Goal: Find specific fact: Find specific fact

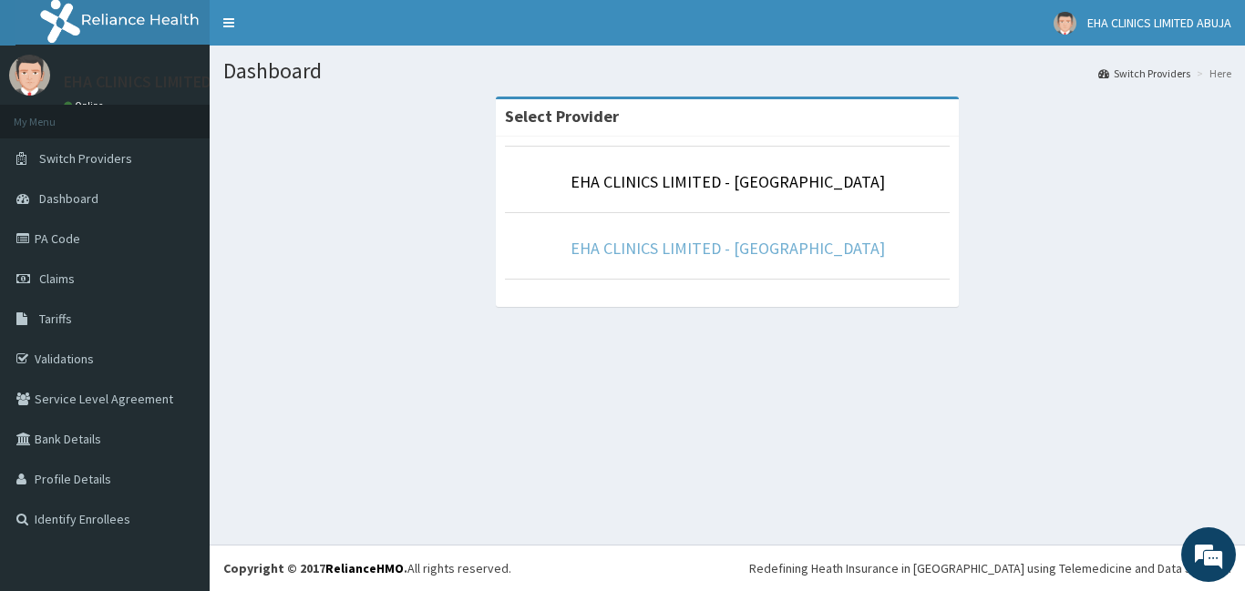
click at [747, 248] on link "EHA CLINICS LIMITED - [GEOGRAPHIC_DATA]" at bounding box center [727, 248] width 314 height 21
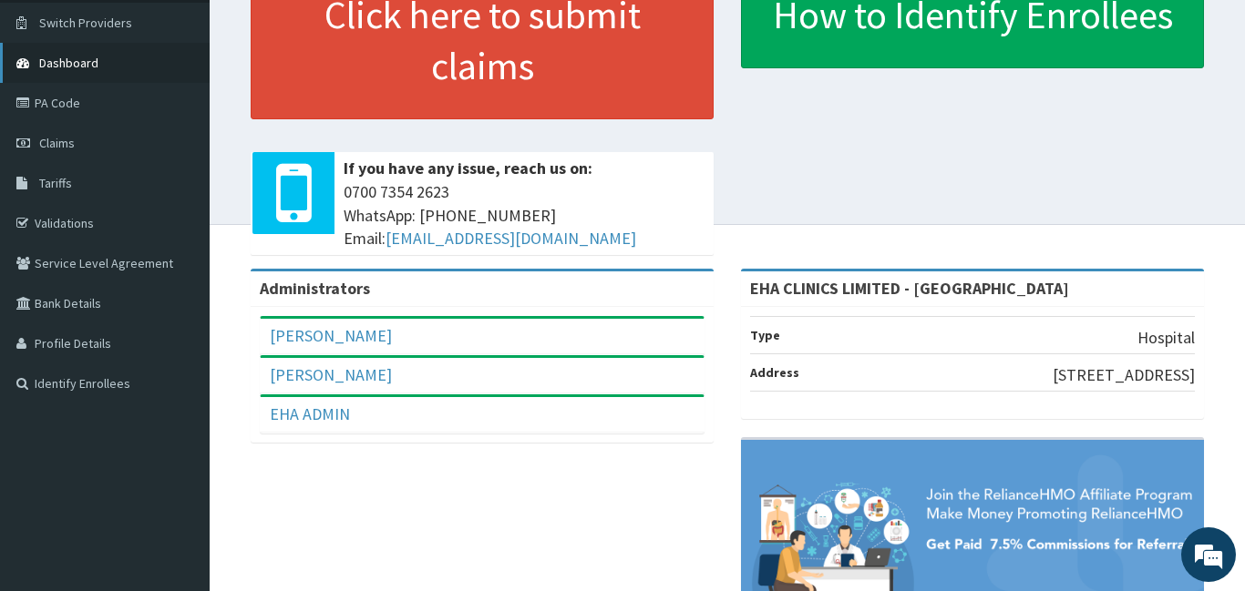
scroll to position [135, 0]
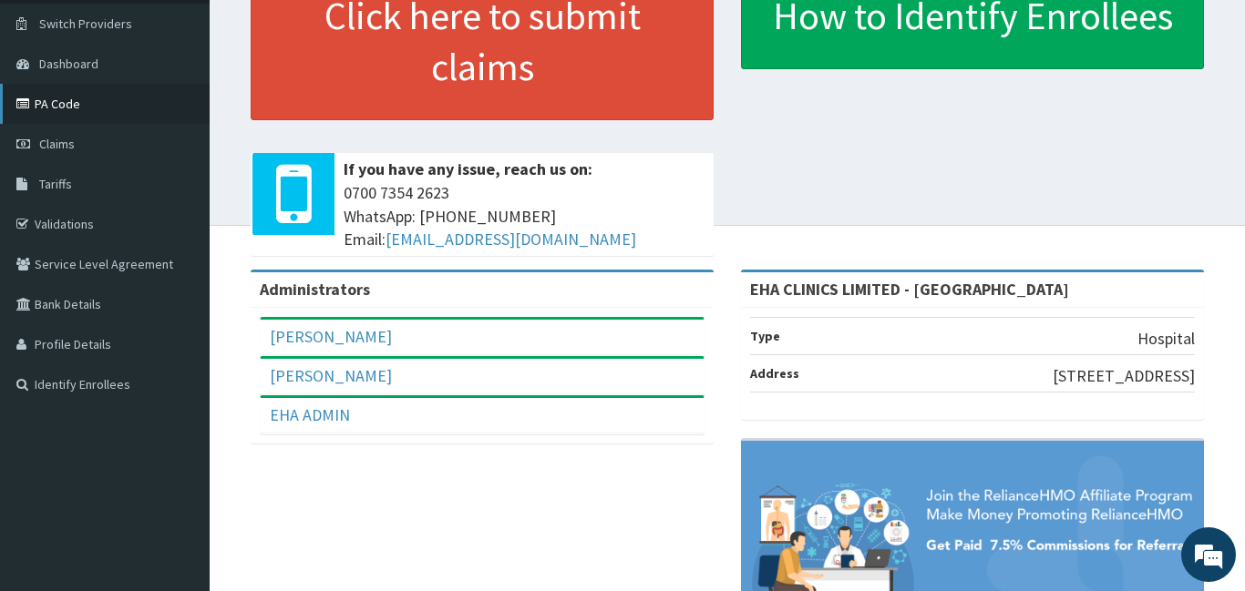
click at [56, 98] on link "PA Code" at bounding box center [105, 104] width 210 height 40
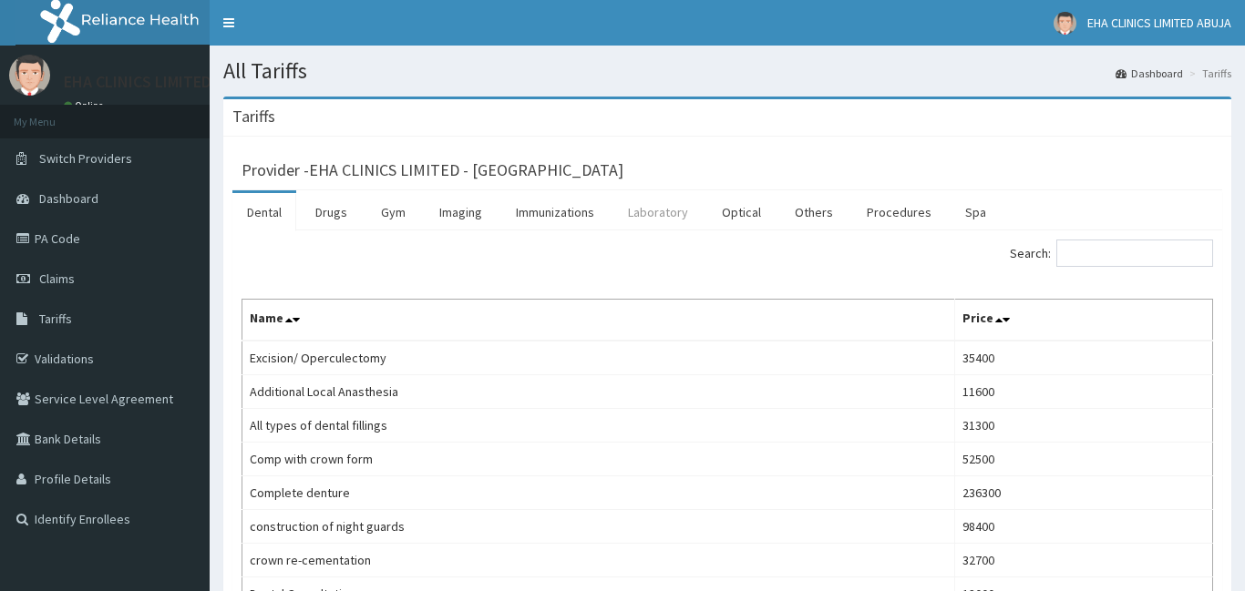
click at [667, 215] on link "Laboratory" at bounding box center [657, 212] width 89 height 38
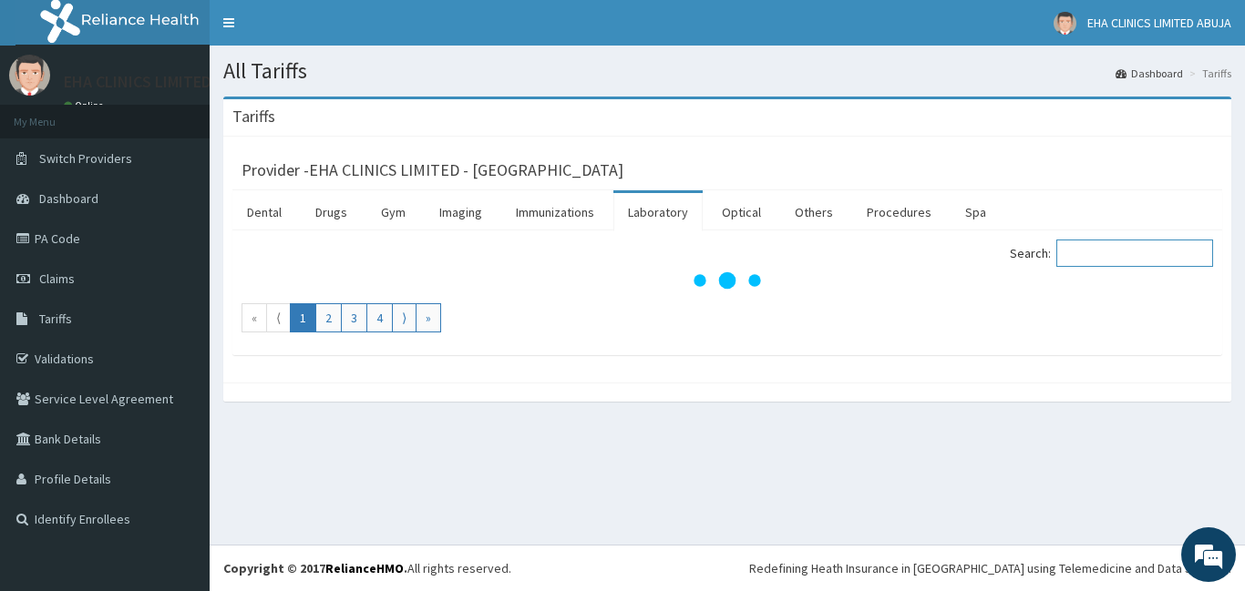
click at [1086, 244] on input "Search:" at bounding box center [1134, 253] width 157 height 27
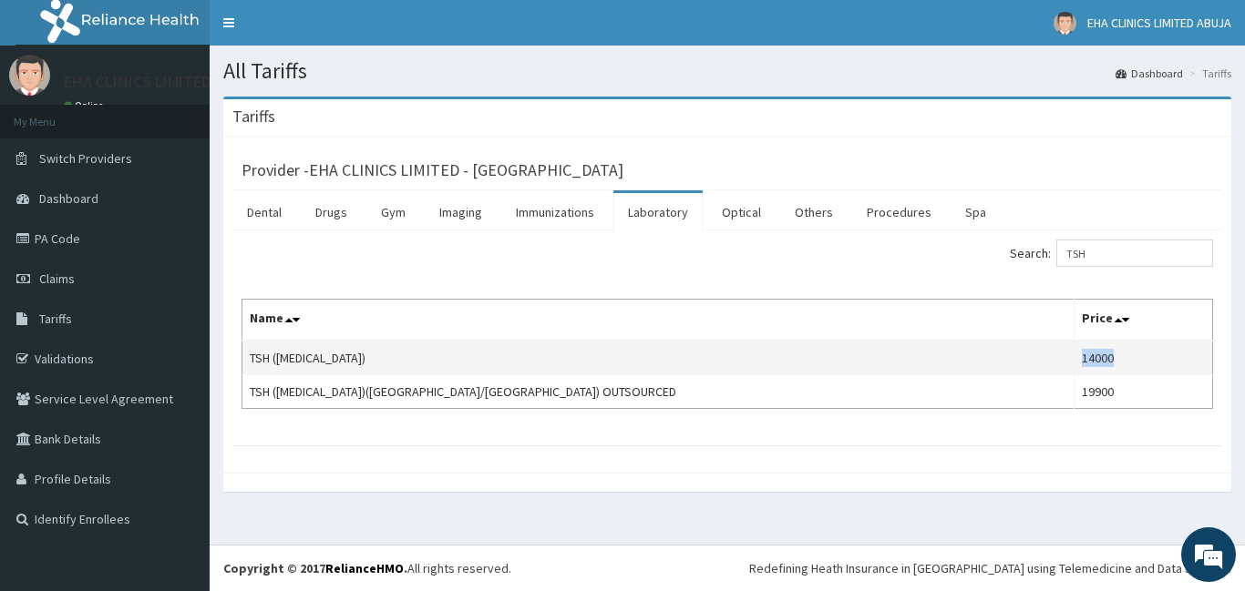
click at [1074, 359] on td "14000" at bounding box center [1143, 358] width 139 height 35
copy td "14000"
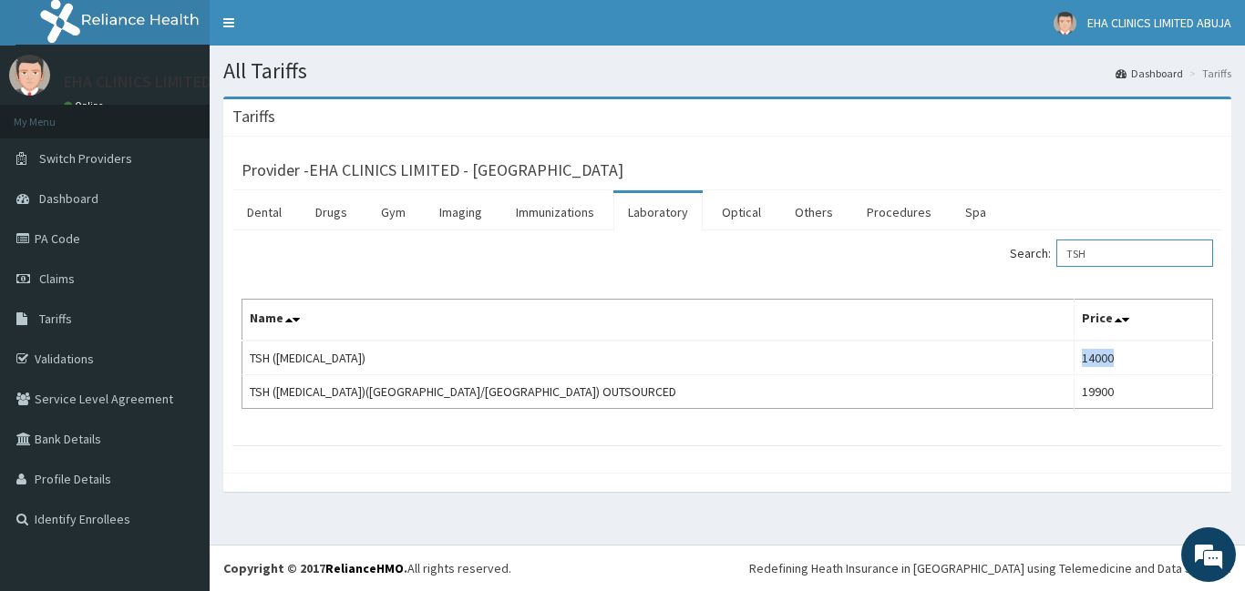
click at [1073, 255] on input "TSH" at bounding box center [1134, 253] width 157 height 27
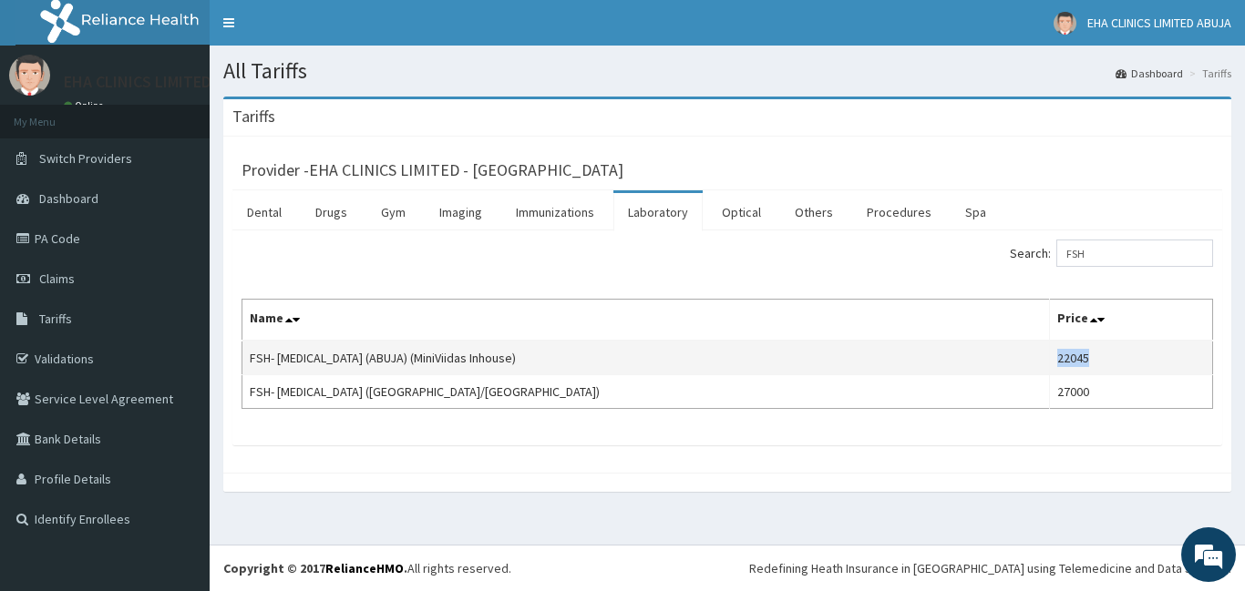
drag, startPoint x: 1093, startPoint y: 359, endPoint x: 1053, endPoint y: 360, distance: 39.2
click at [1053, 360] on td "22045" at bounding box center [1131, 358] width 163 height 35
copy td "22045"
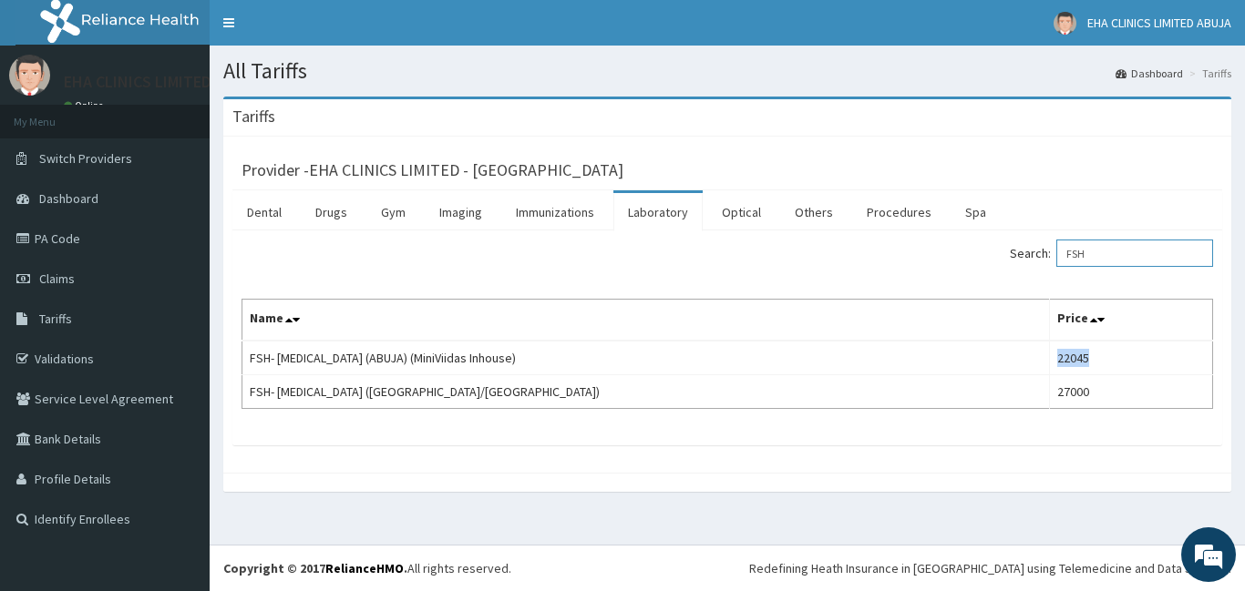
click at [1074, 259] on input "FSH" at bounding box center [1134, 253] width 157 height 27
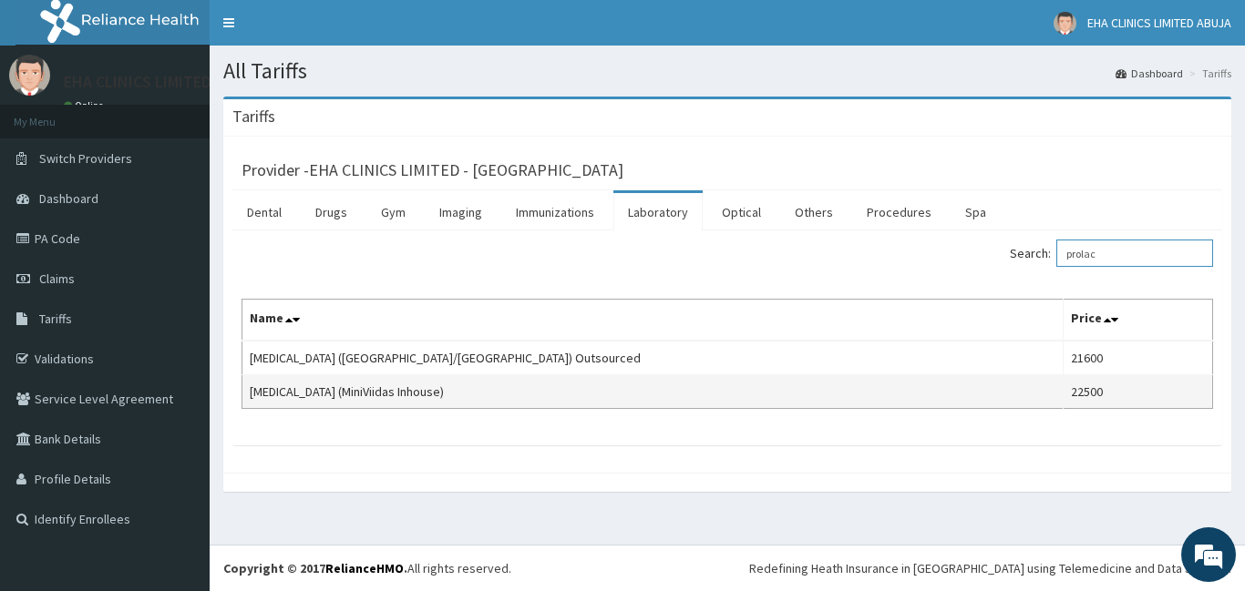
type input "prolac"
drag, startPoint x: 1003, startPoint y: 389, endPoint x: 969, endPoint y: 397, distance: 35.6
click at [1064, 397] on td "22500" at bounding box center [1138, 392] width 149 height 34
copy td "22500"
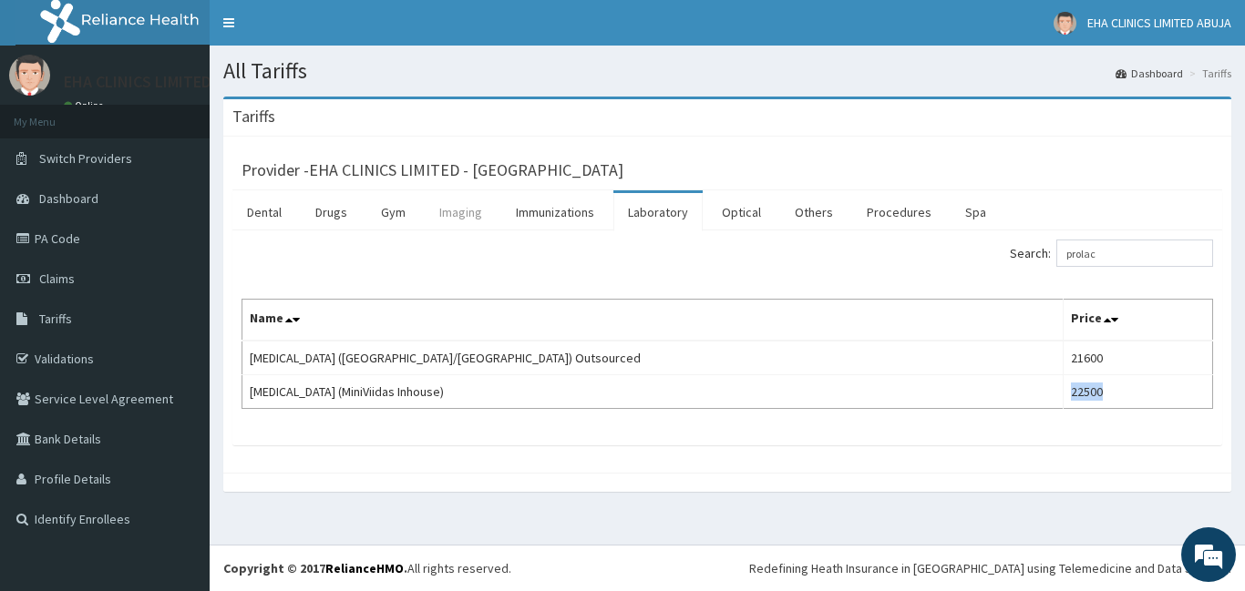
click at [466, 213] on link "Imaging" at bounding box center [461, 212] width 72 height 38
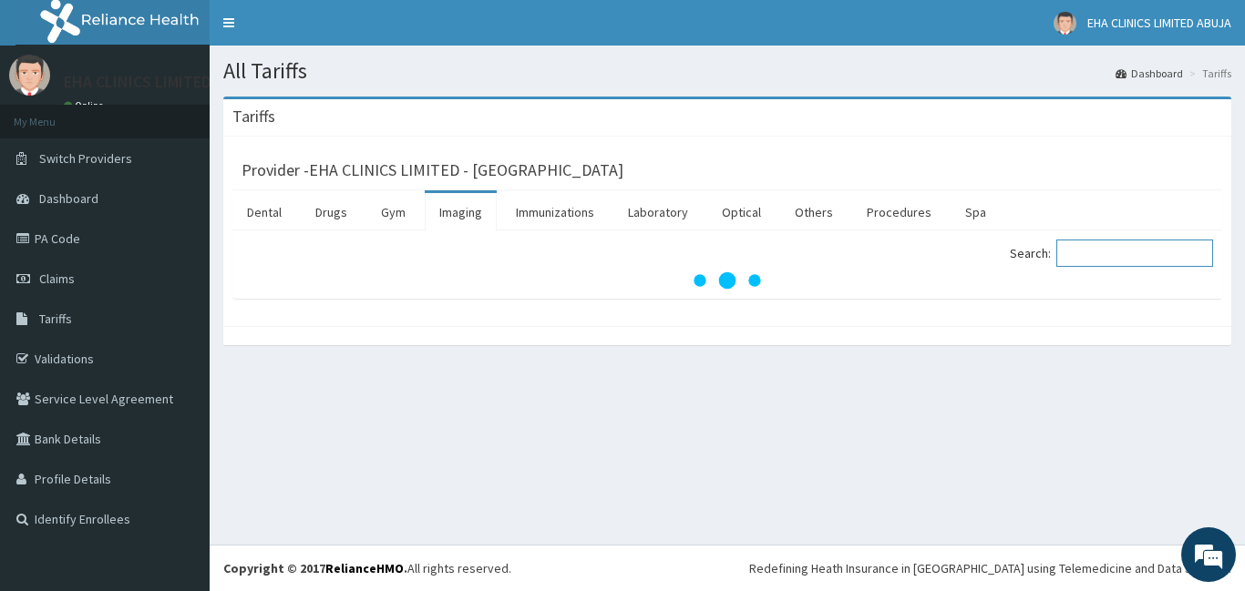
click at [1102, 250] on input "Search:" at bounding box center [1134, 253] width 157 height 27
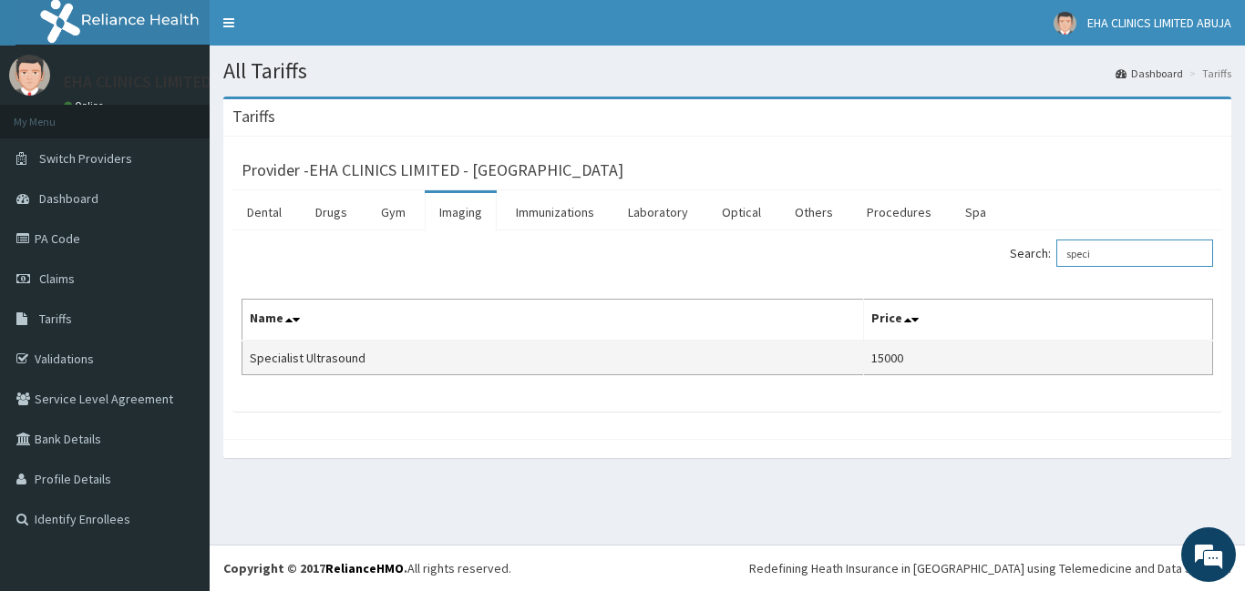
type input "speci"
drag, startPoint x: 906, startPoint y: 358, endPoint x: 873, endPoint y: 363, distance: 33.1
click at [873, 363] on td "15000" at bounding box center [1037, 358] width 349 height 35
copy td "15000"
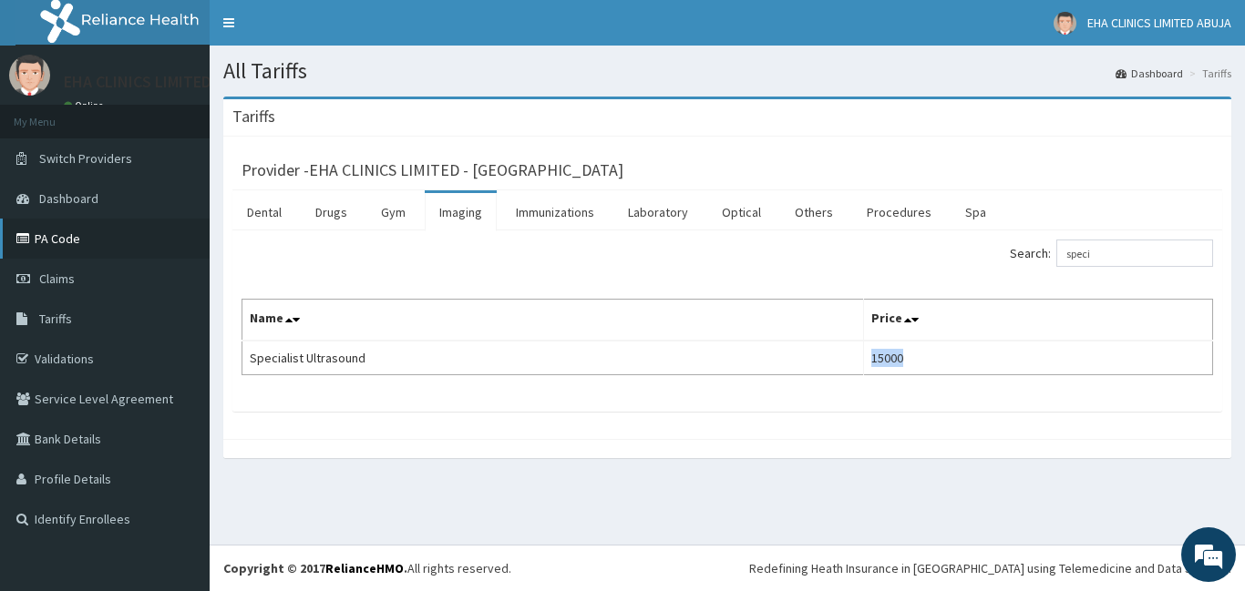
click at [59, 235] on link "PA Code" at bounding box center [105, 239] width 210 height 40
